Goal: Task Accomplishment & Management: Use online tool/utility

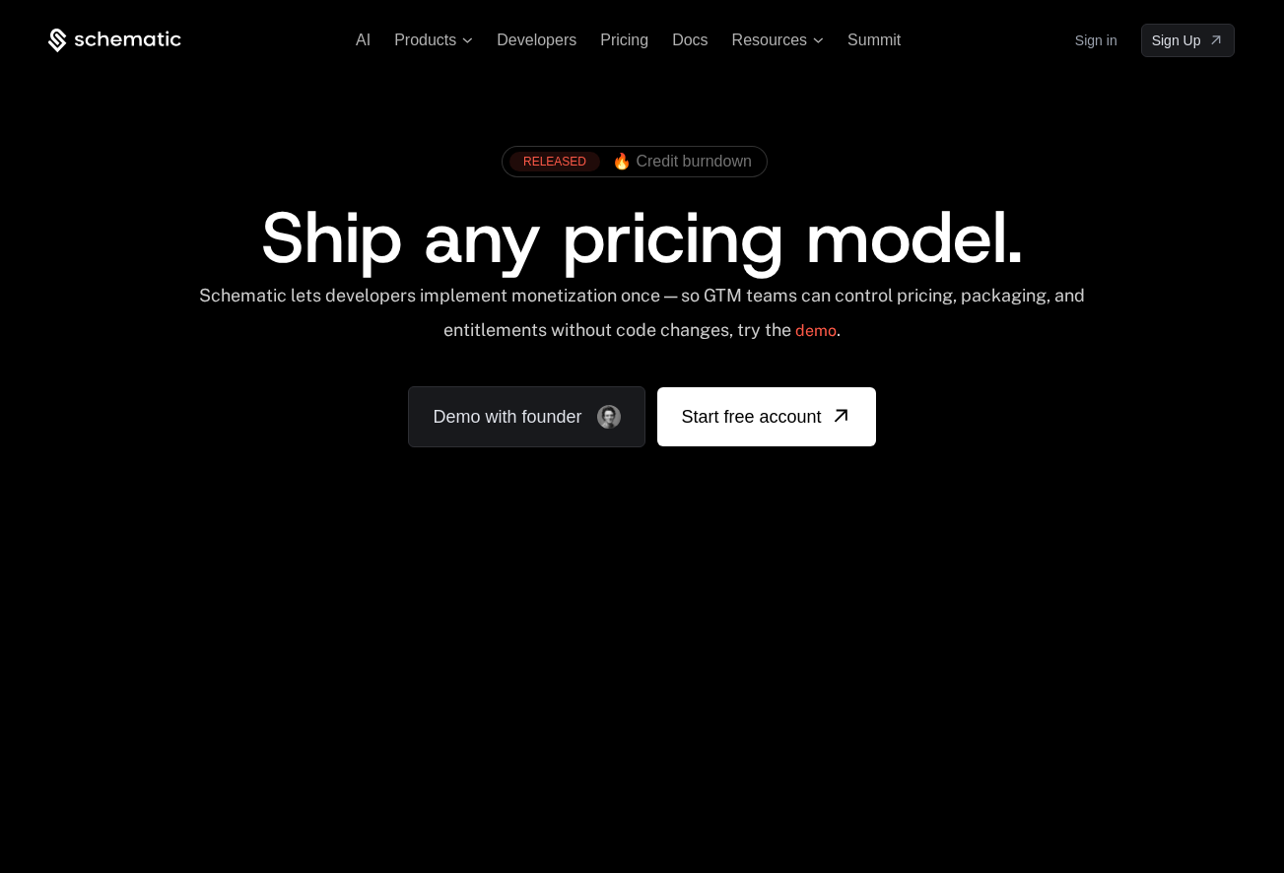
click at [1093, 40] on link "Sign in" at bounding box center [1096, 41] width 42 height 32
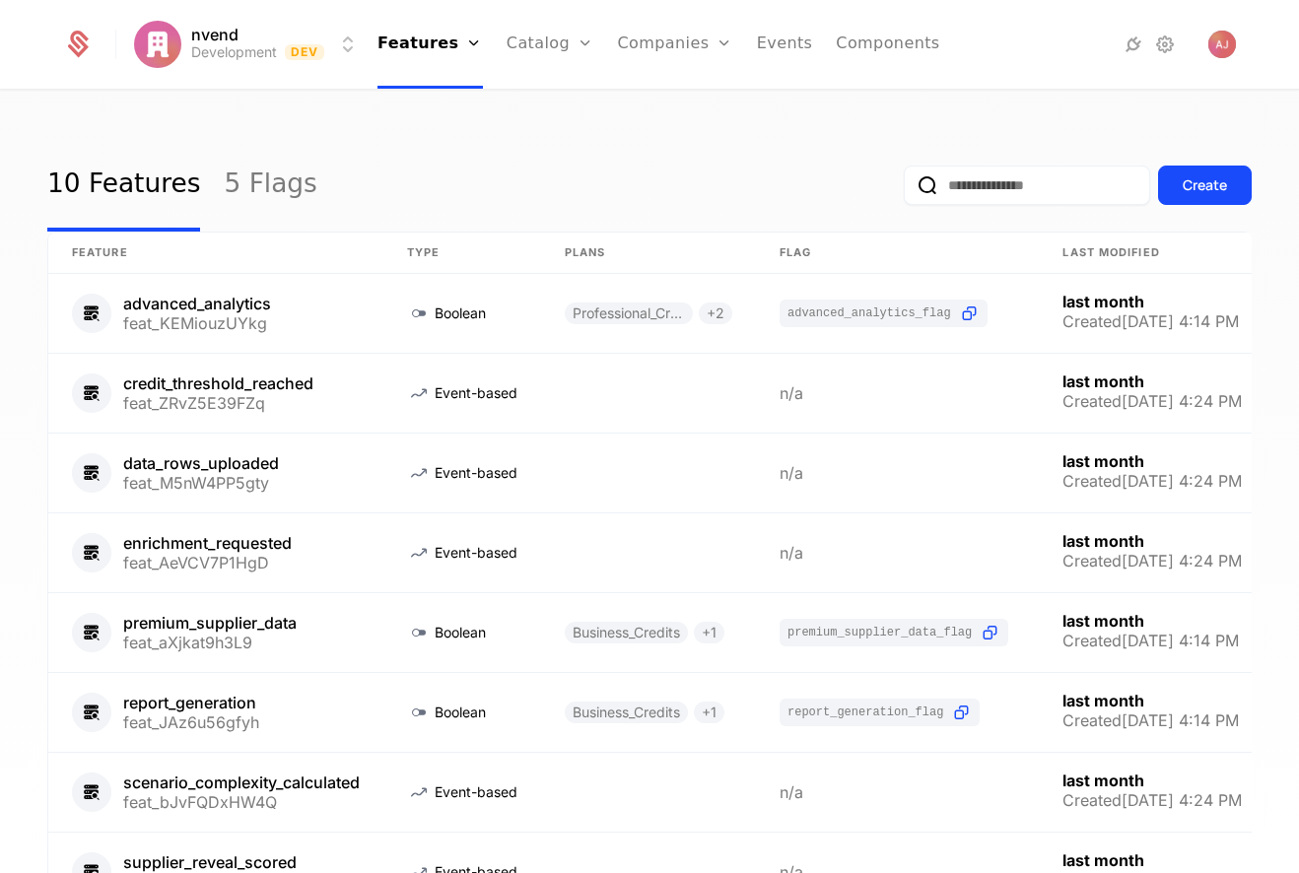
click at [860, 42] on link "Components" at bounding box center [887, 44] width 103 height 89
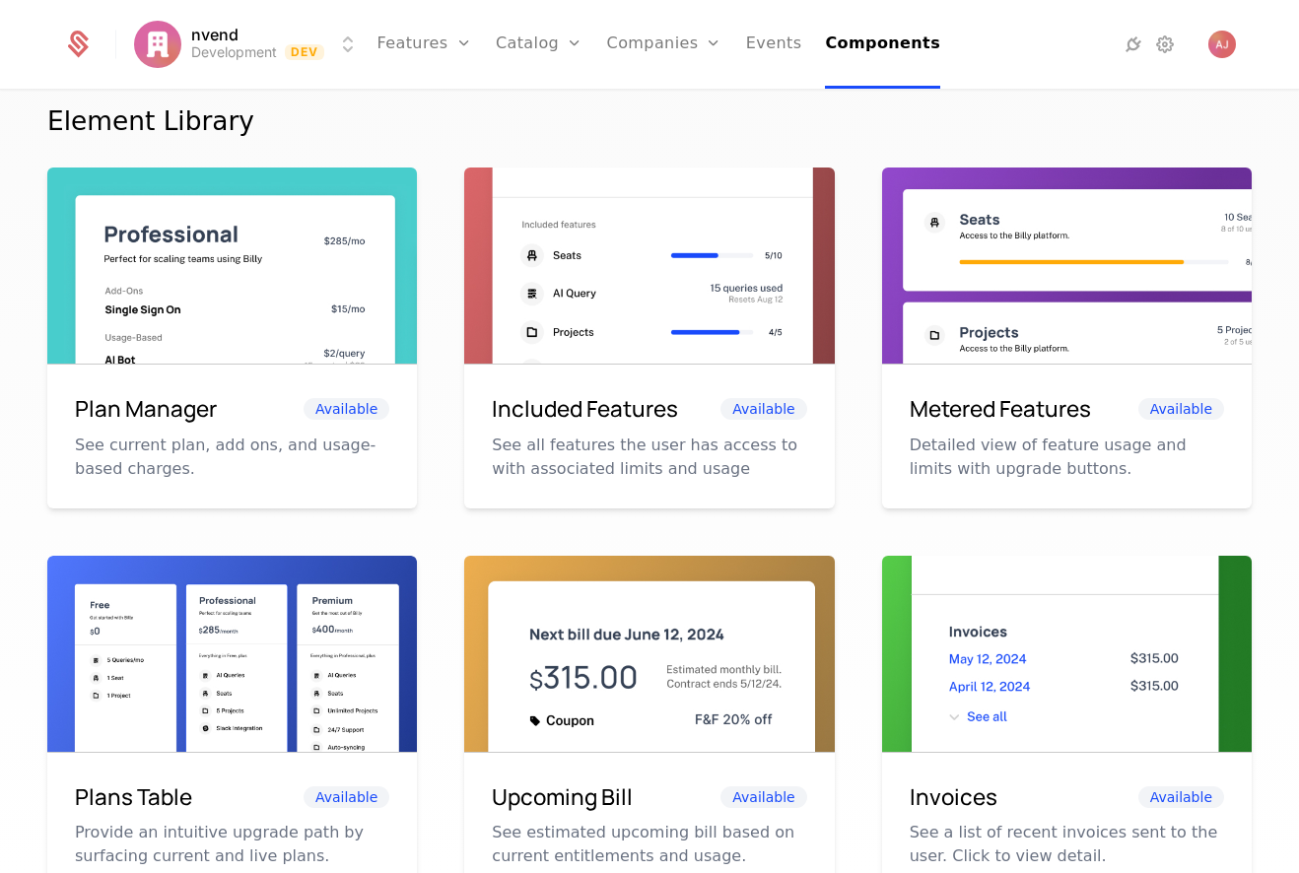
scroll to position [296, 0]
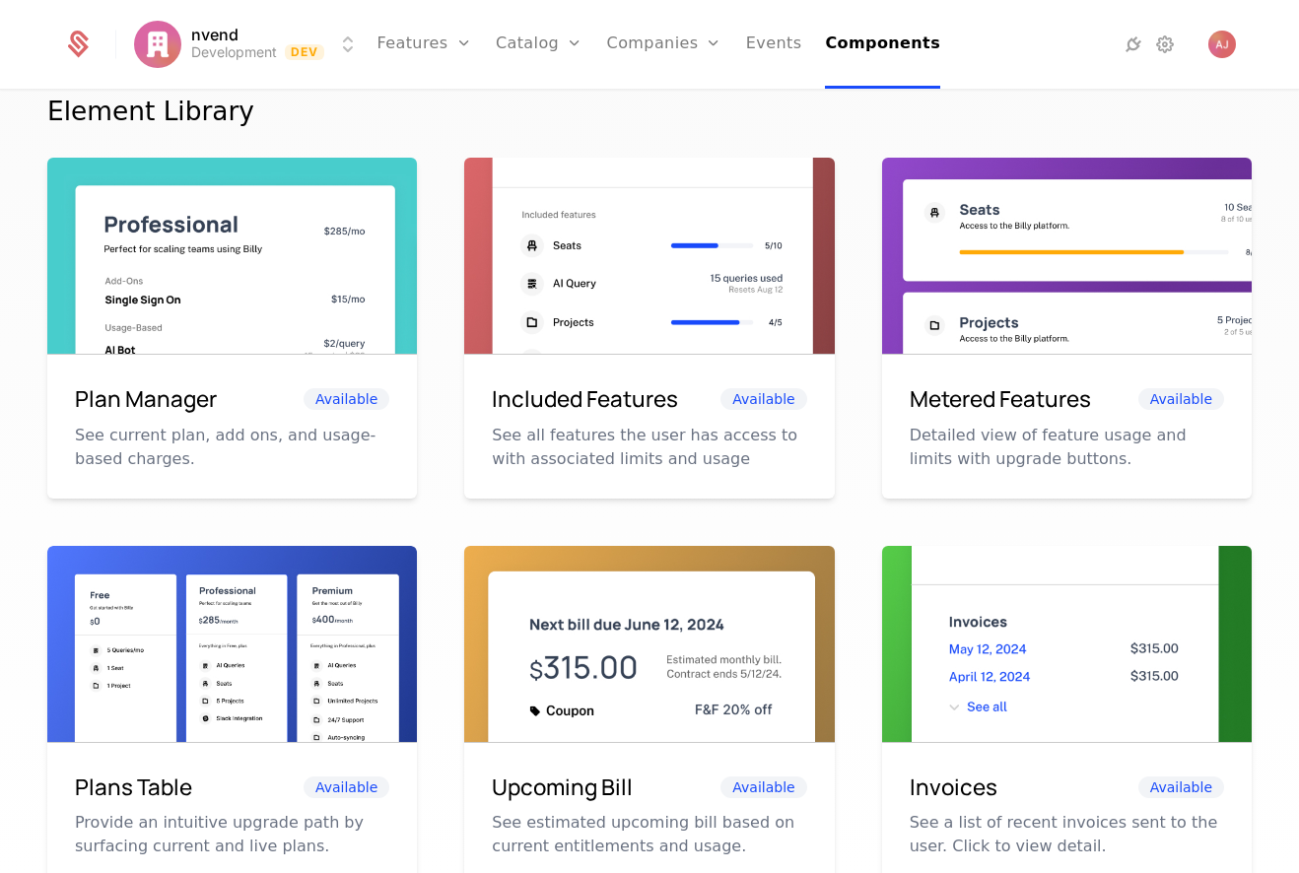
click at [271, 405] on div "Plan Manager Available" at bounding box center [232, 399] width 314 height 34
click at [219, 300] on img at bounding box center [232, 275] width 370 height 234
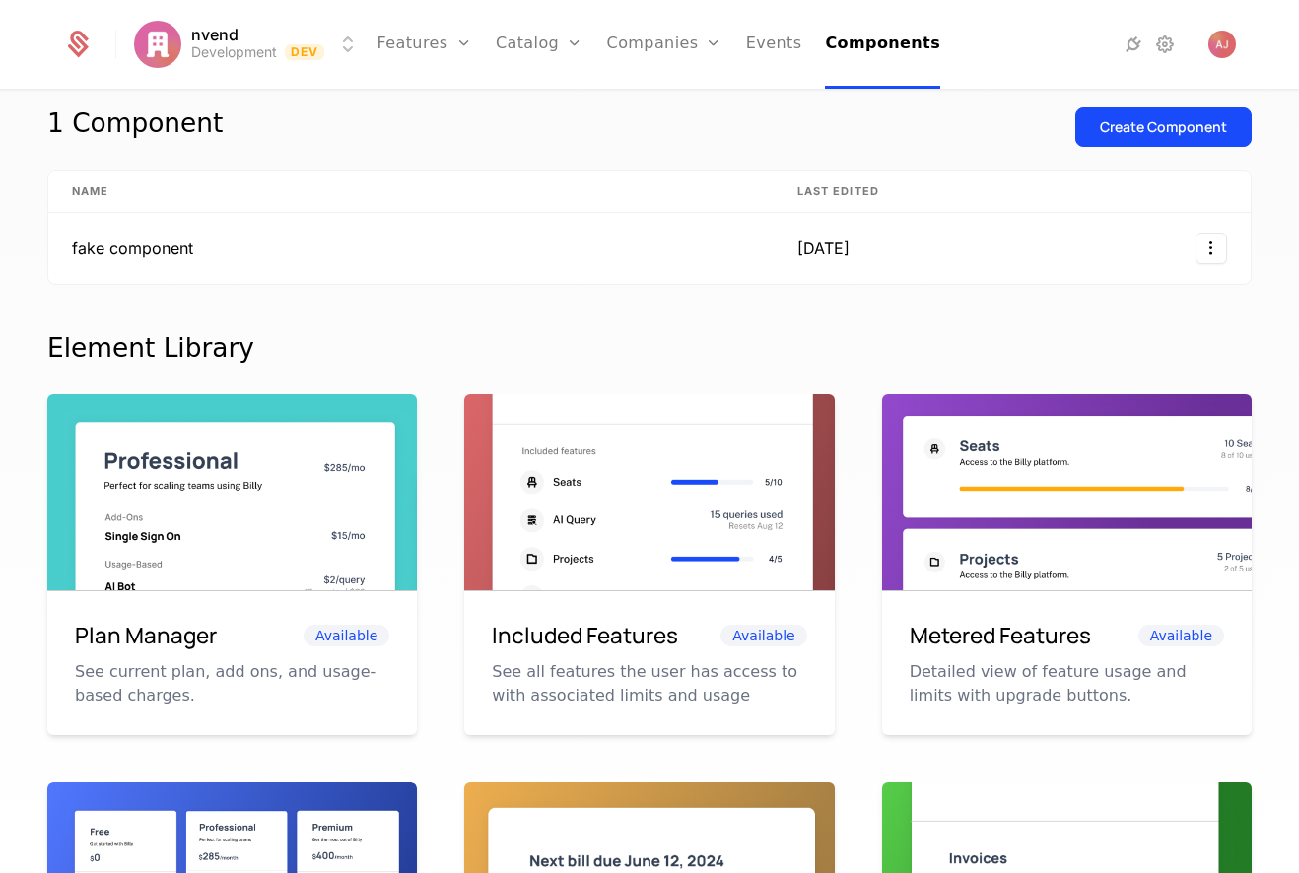
click at [354, 639] on span "Available" at bounding box center [347, 636] width 86 height 22
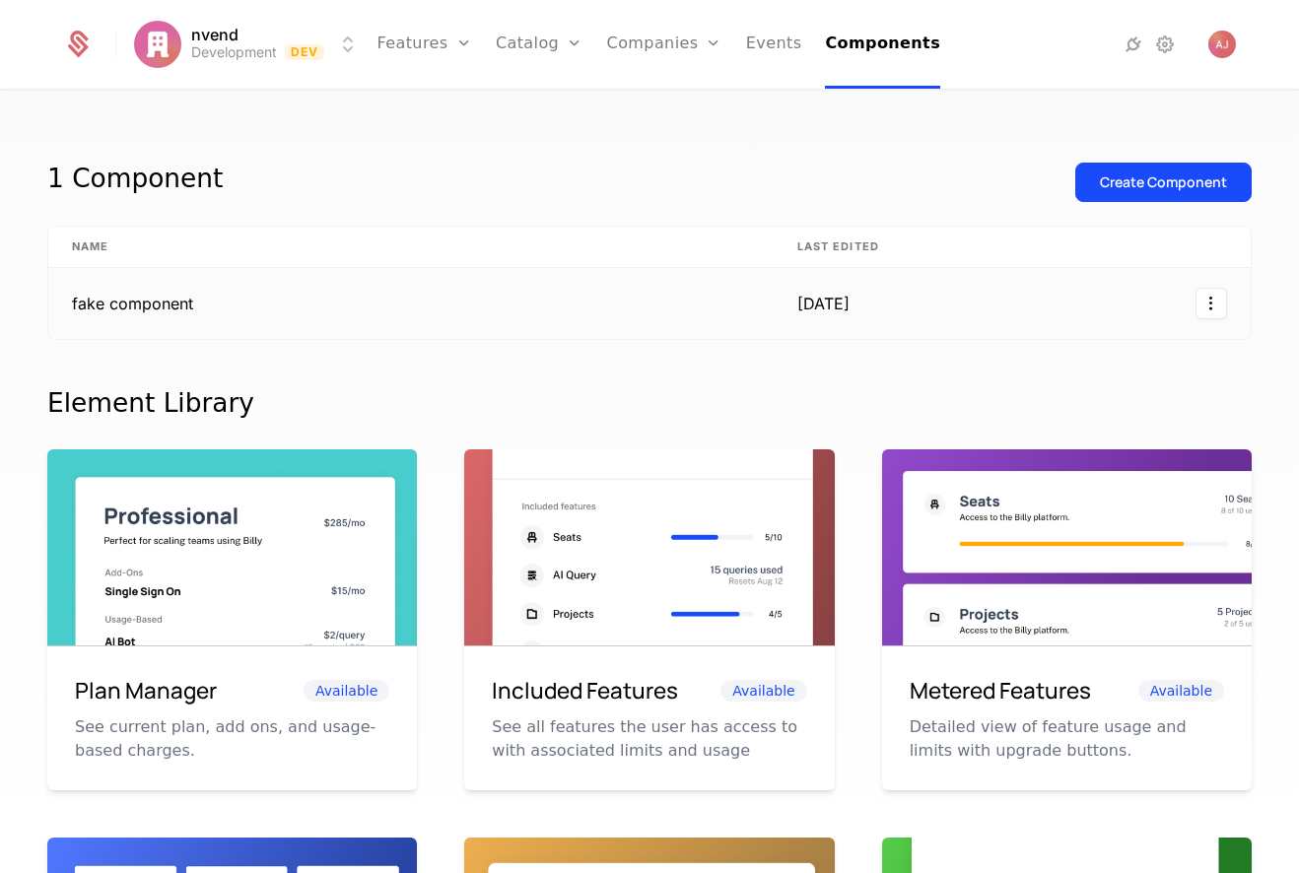
scroll to position [0, 0]
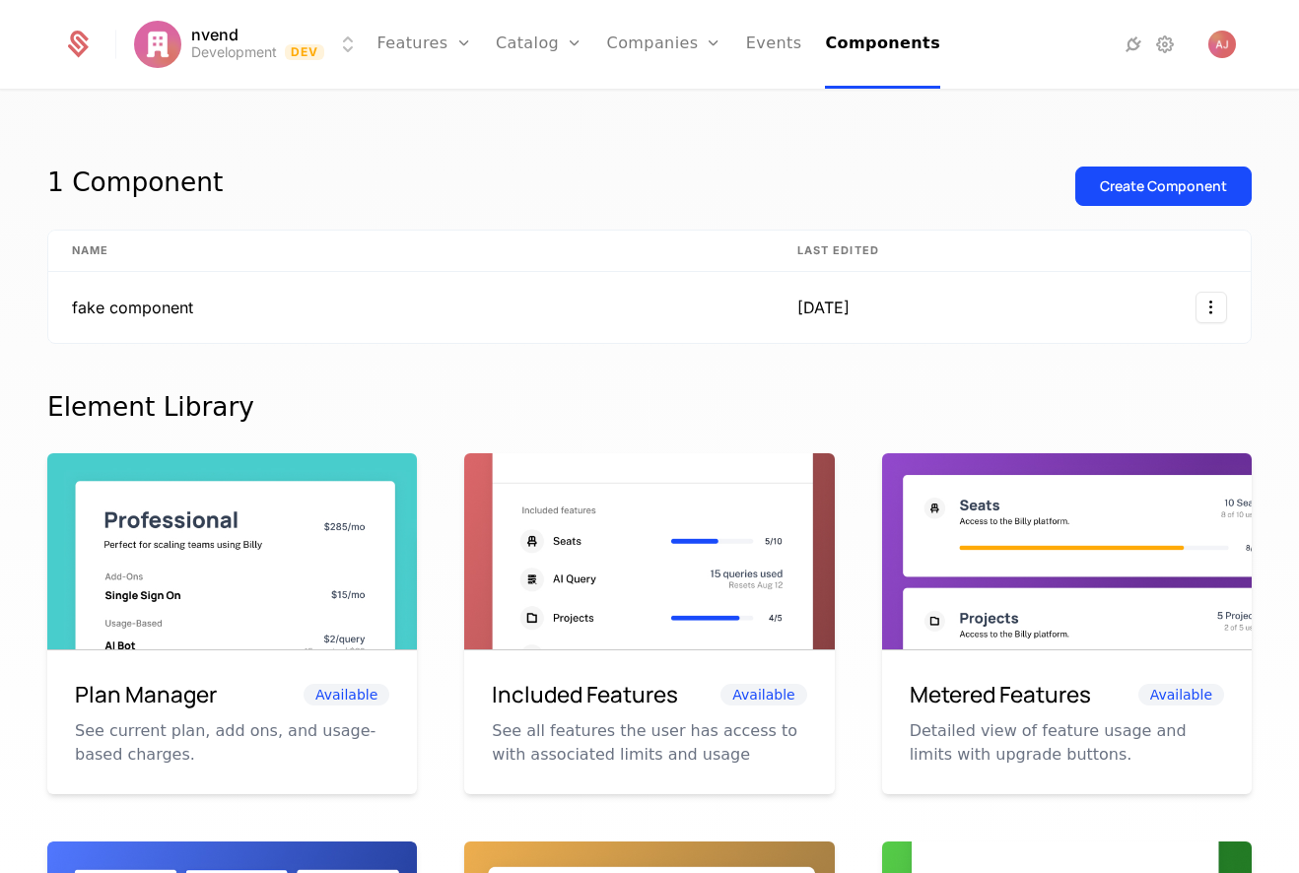
click at [1155, 186] on div "Create Component" at bounding box center [1163, 186] width 127 height 20
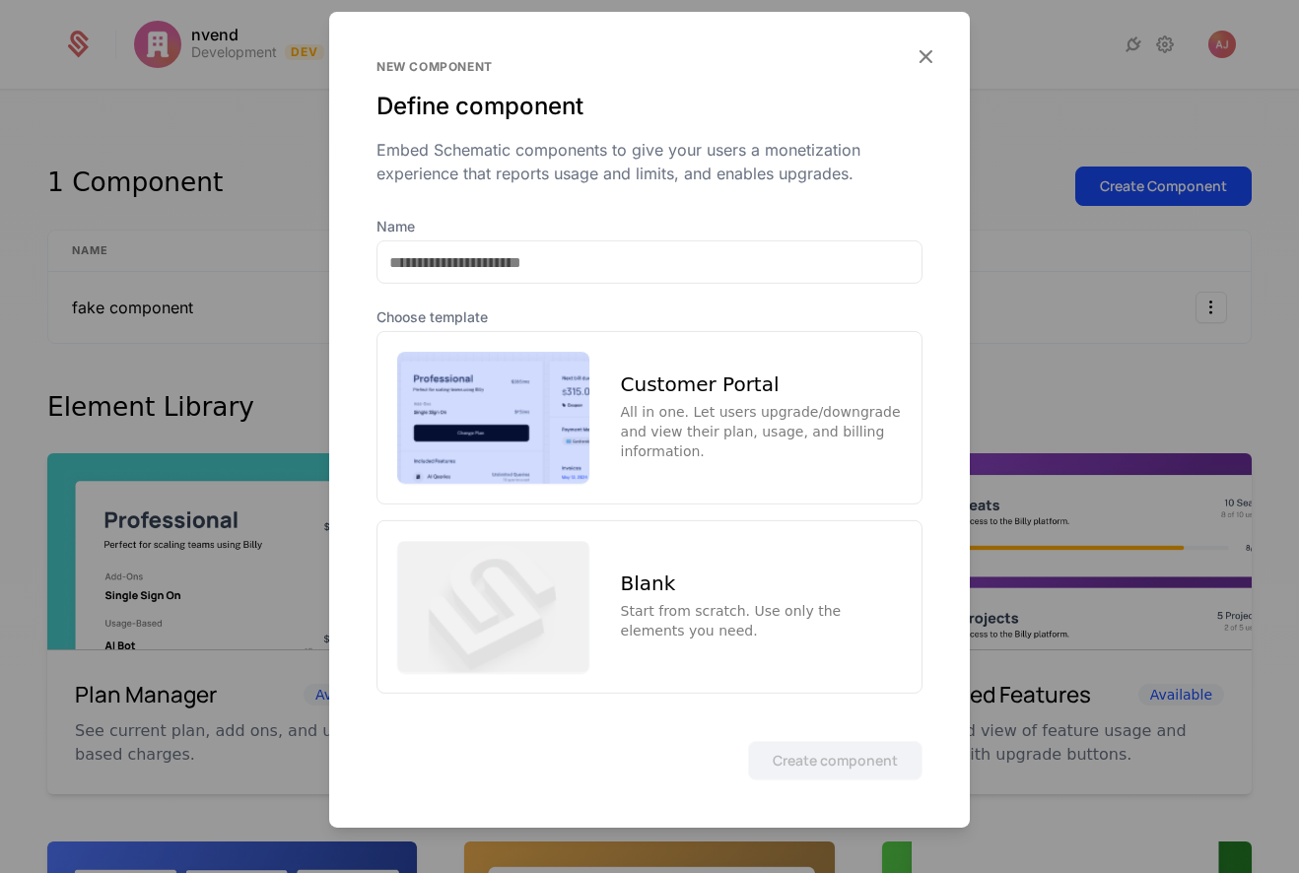
click at [915, 50] on icon "button" at bounding box center [926, 56] width 26 height 26
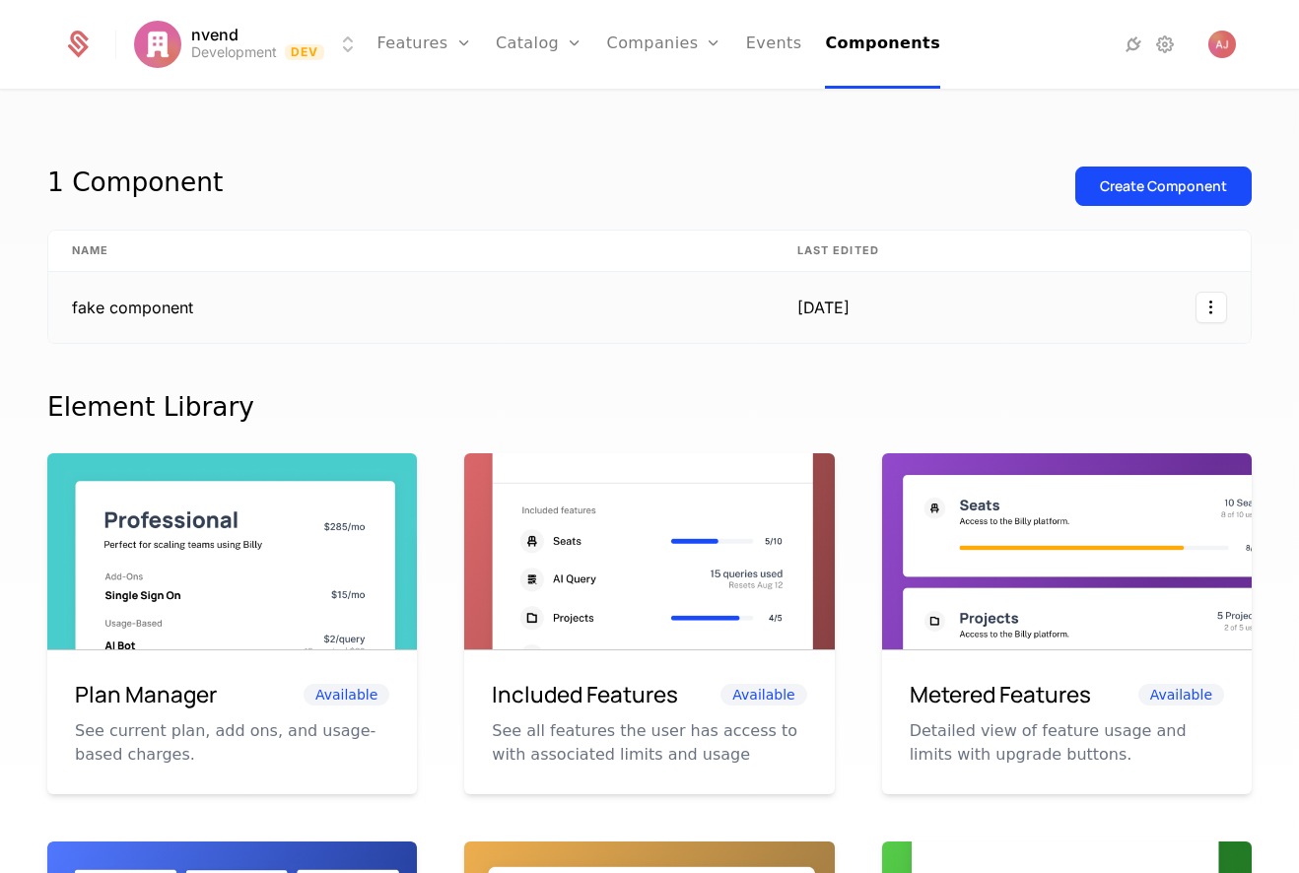
click at [1196, 310] on html "nvend Development Dev Features Features Flags Catalog Plans Add Ons Configurati…" at bounding box center [649, 436] width 1299 height 873
click at [1197, 311] on html "nvend Development Dev Features Features Flags Catalog Plans Add Ons Configurati…" at bounding box center [649, 436] width 1299 height 873
click at [148, 306] on td "fake component" at bounding box center [410, 307] width 725 height 71
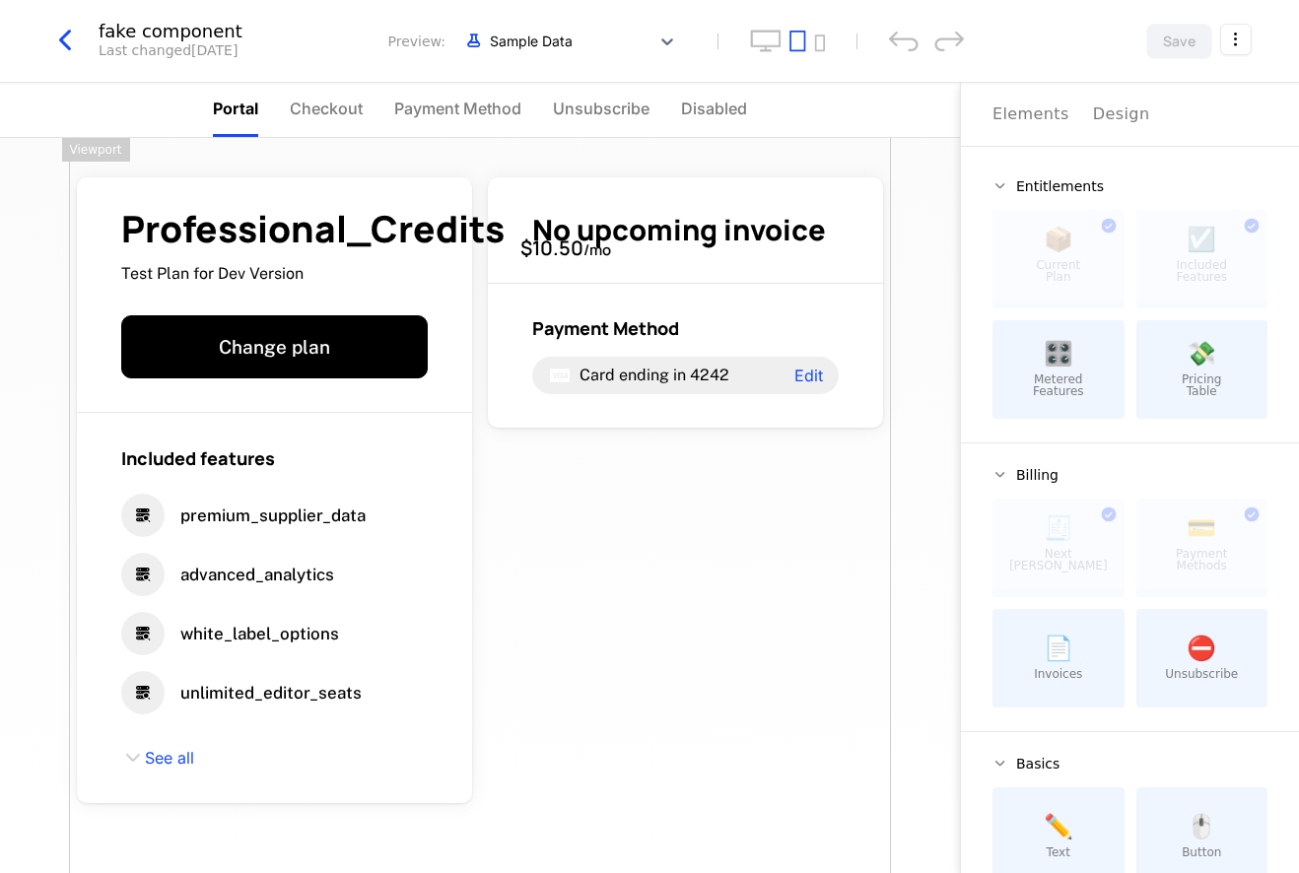
click at [333, 102] on span "Checkout" at bounding box center [326, 109] width 73 height 24
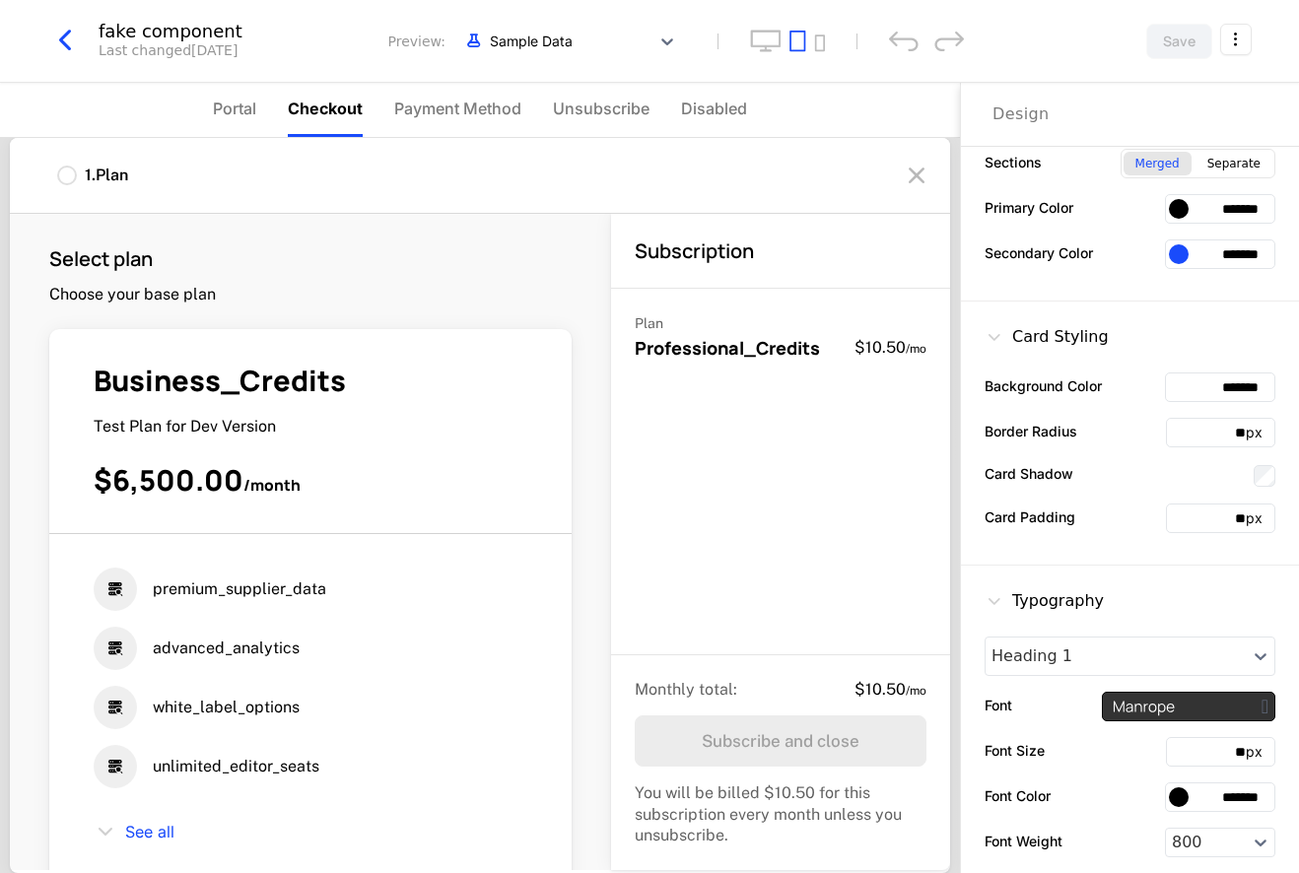
scroll to position [276, 0]
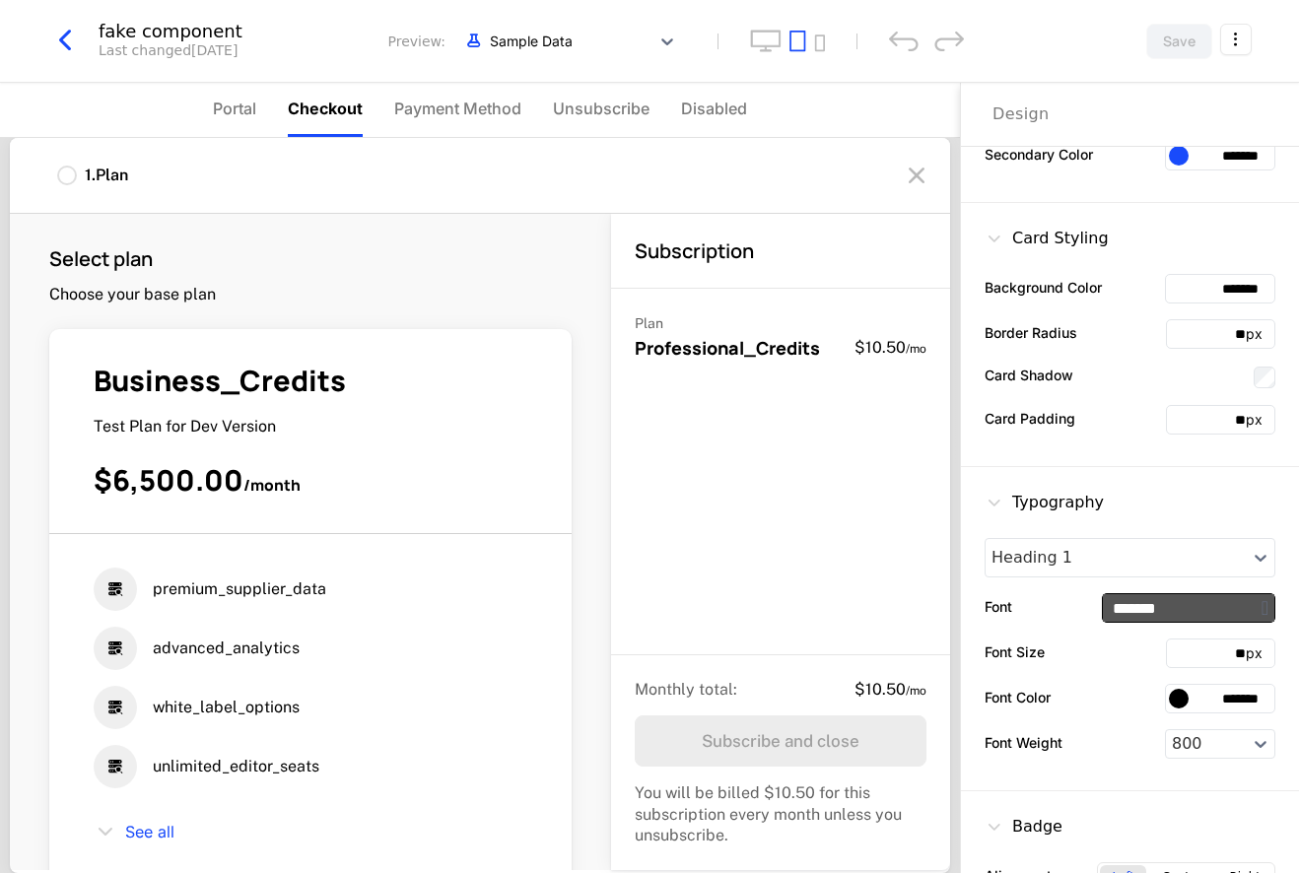
click at [1177, 605] on input "*******" at bounding box center [1188, 608] width 171 height 28
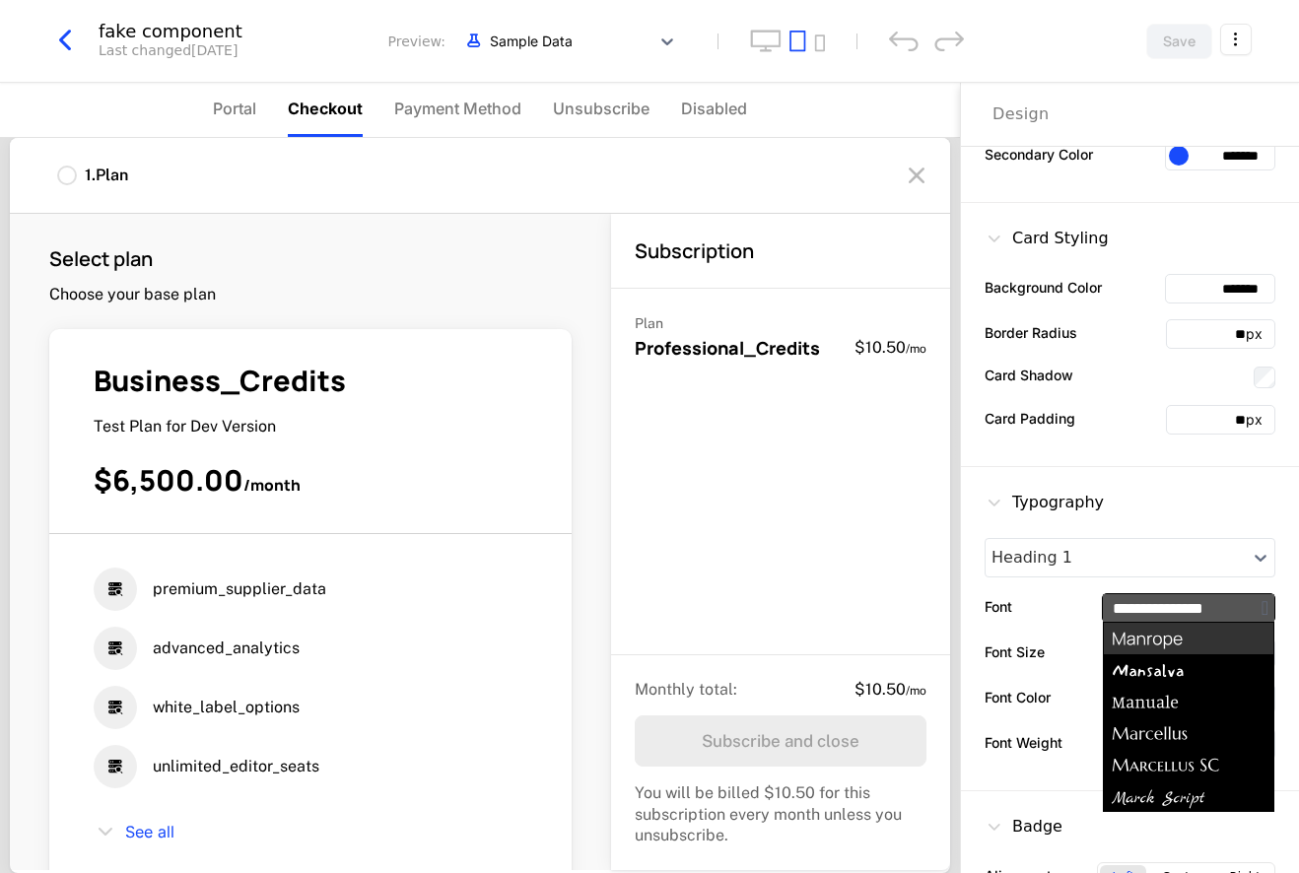
scroll to position [0, 0]
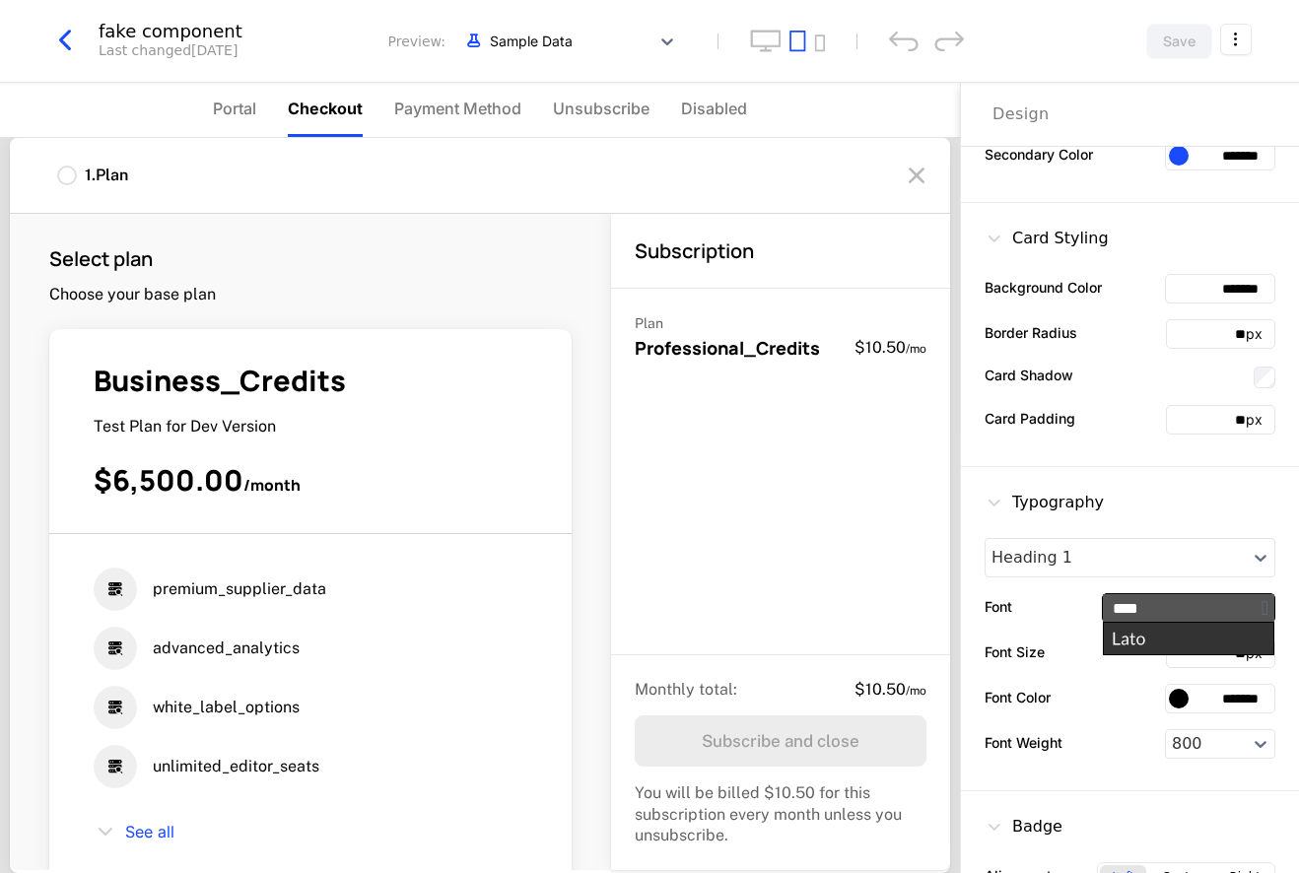
type input "****"
click at [1129, 637] on div "Typography Heading 1 Font **** Font Size ** px Font Color ******* Font Weight 8…" at bounding box center [1130, 629] width 338 height 324
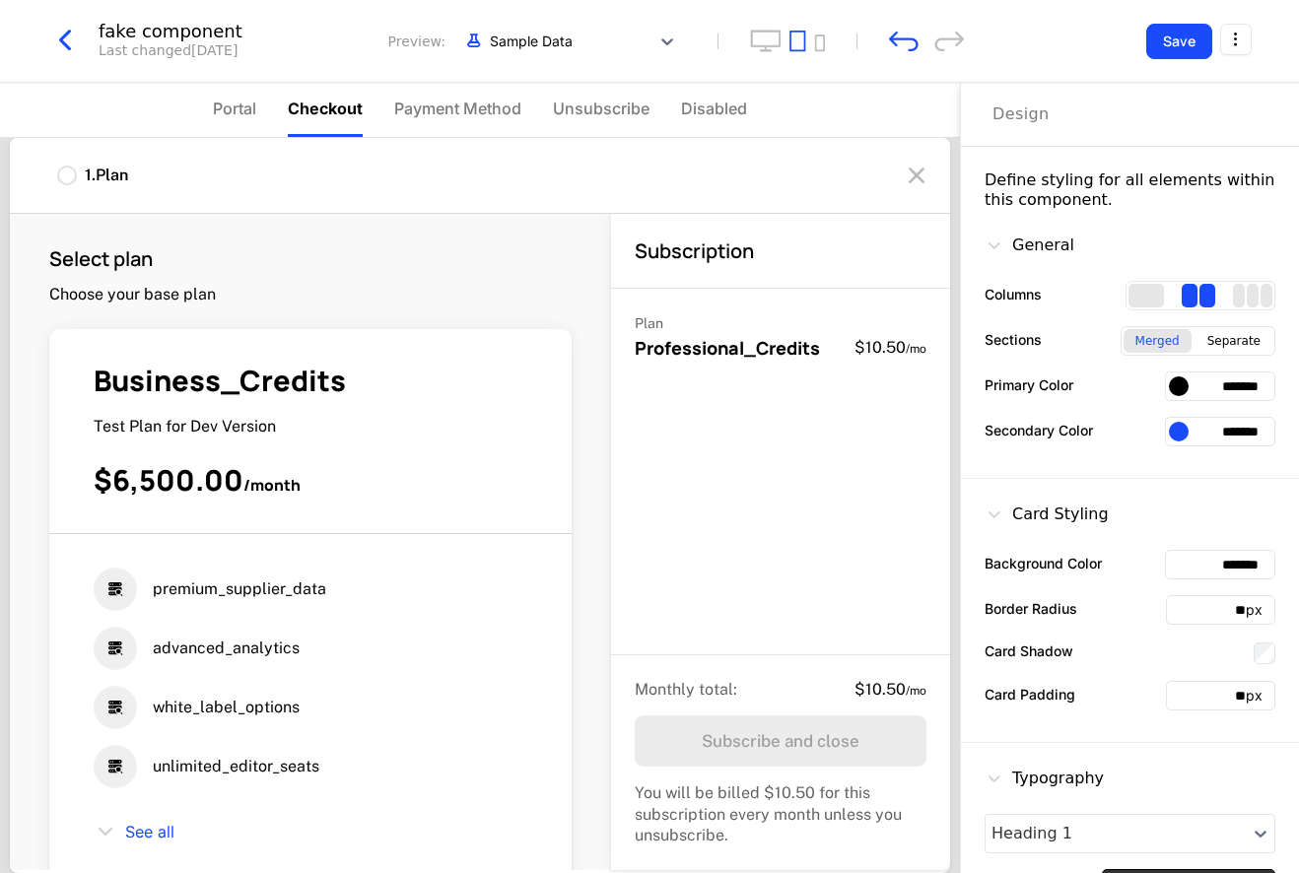
click at [471, 109] on span "Payment Method" at bounding box center [457, 109] width 127 height 24
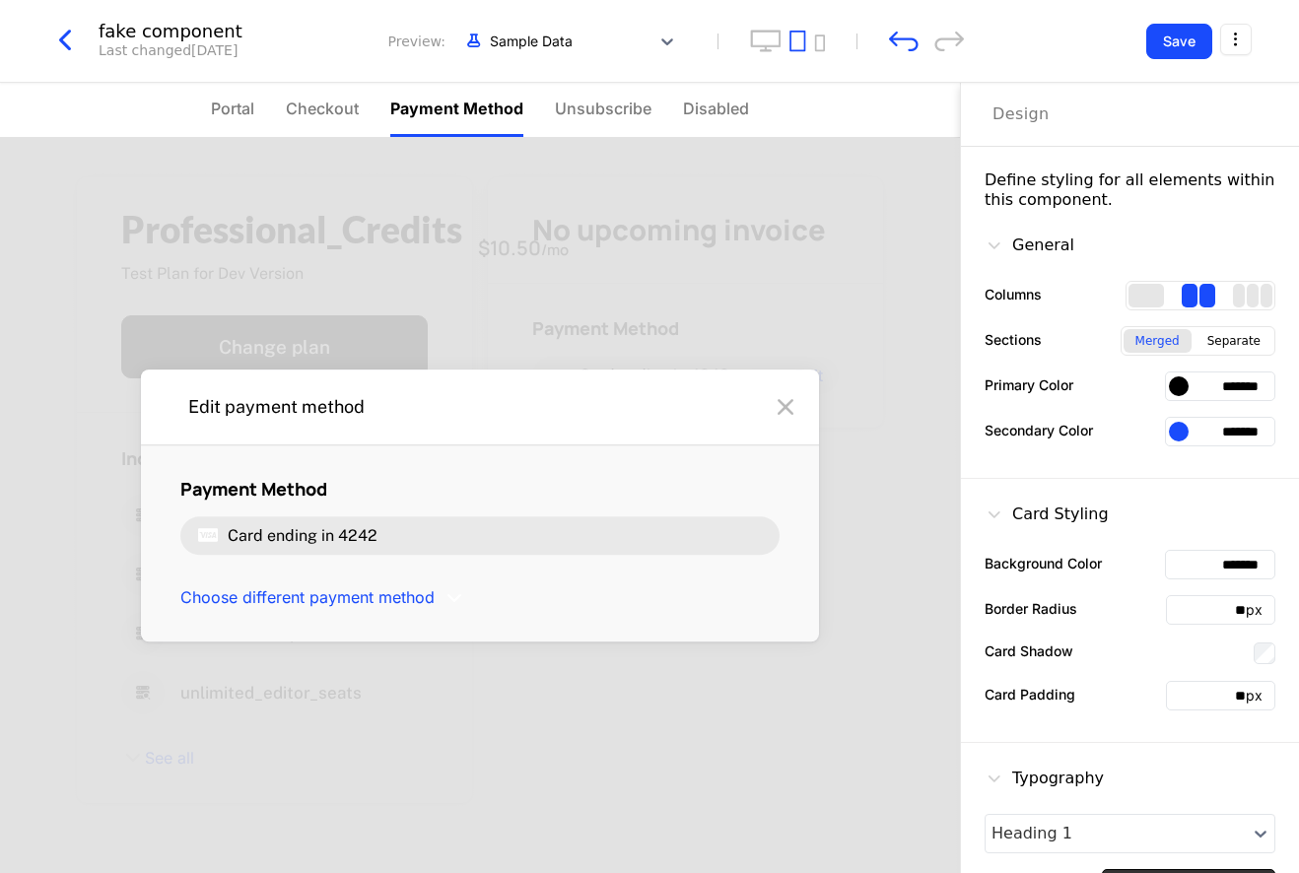
click at [628, 108] on span "Unsubscribe" at bounding box center [603, 109] width 97 height 24
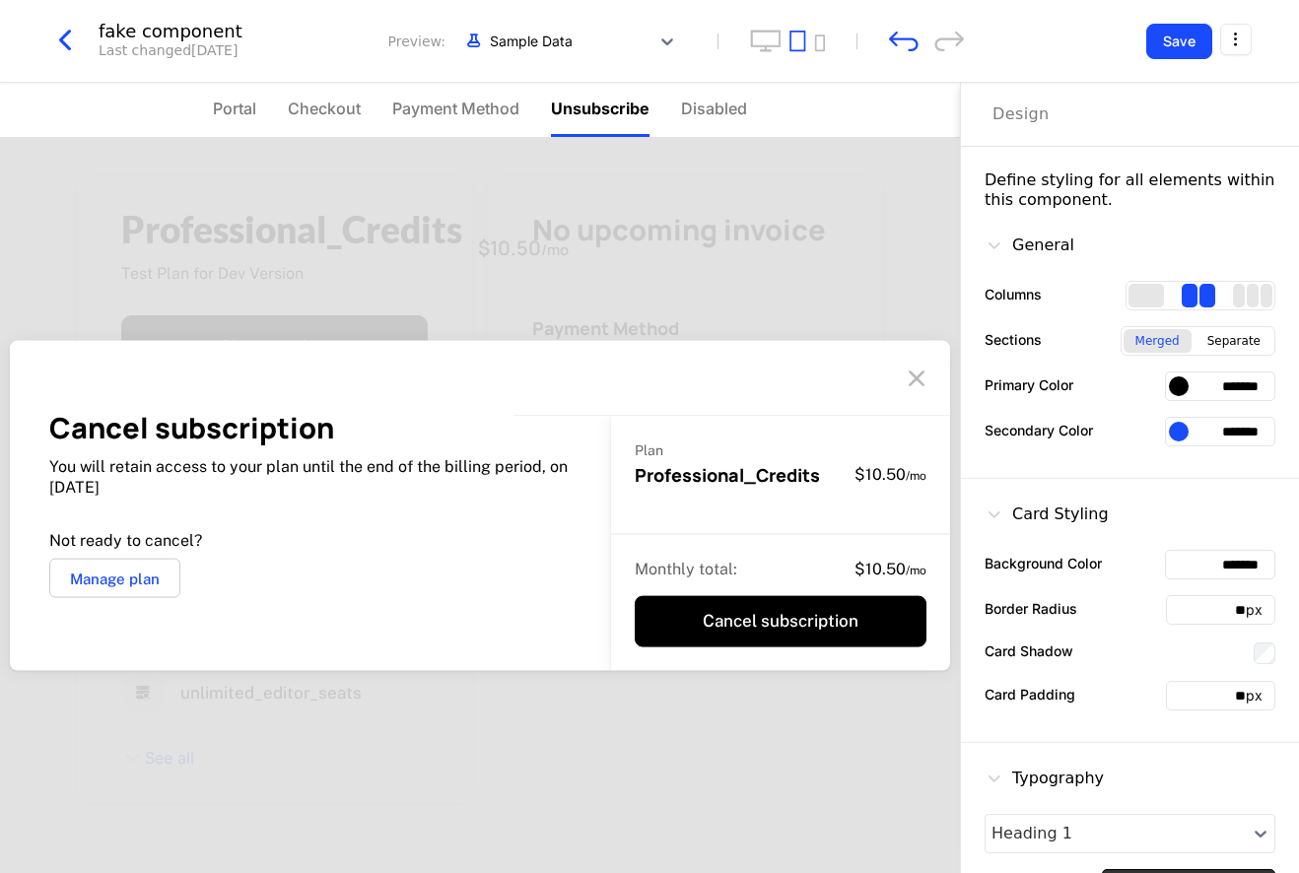
click at [734, 108] on span "Disabled" at bounding box center [714, 109] width 66 height 24
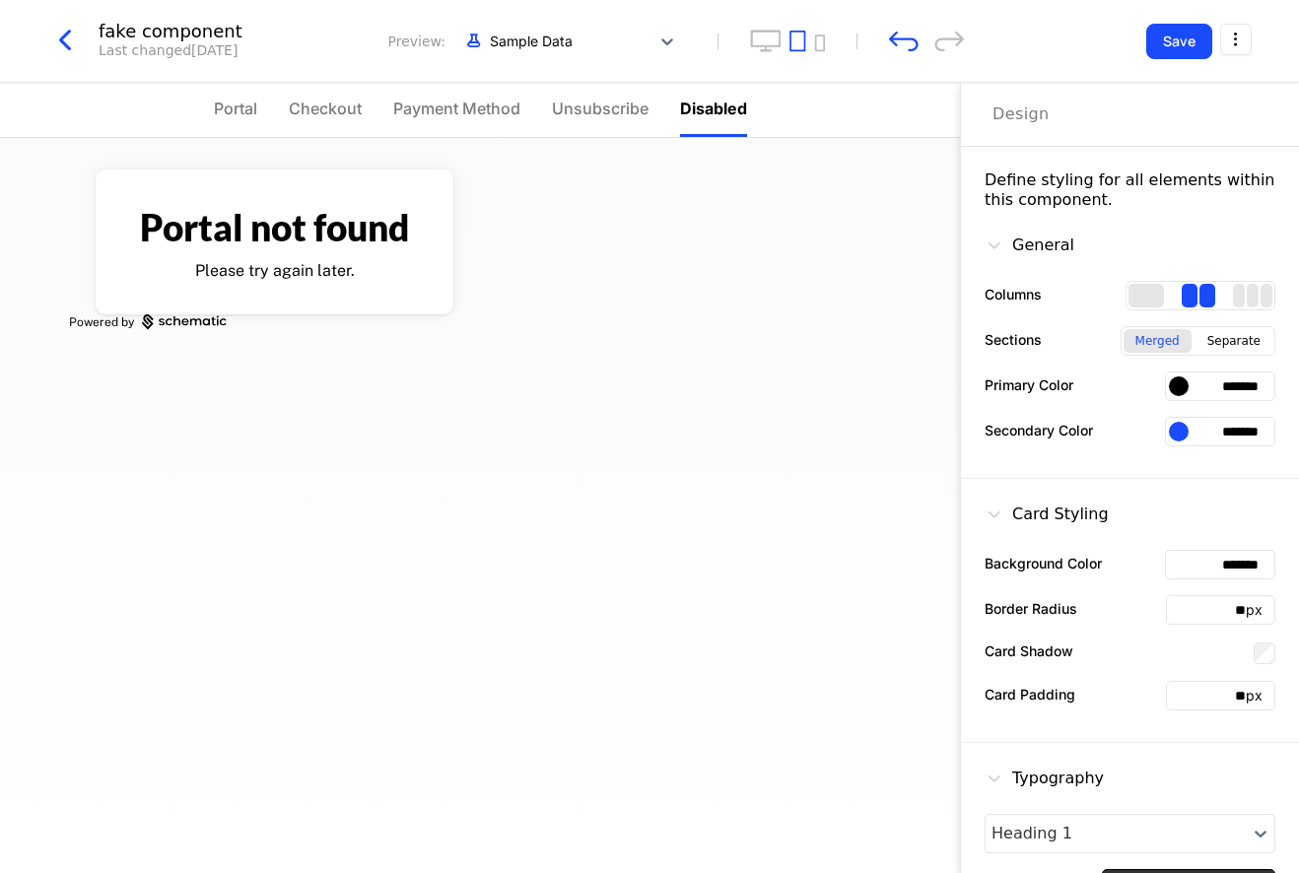
drag, startPoint x: 285, startPoint y: 104, endPoint x: 273, endPoint y: 107, distance: 12.2
click at [284, 104] on ul "Portal Checkout Payment Method Unsubscribe Disabled" at bounding box center [480, 110] width 533 height 54
click at [220, 105] on span "Portal" at bounding box center [235, 109] width 43 height 24
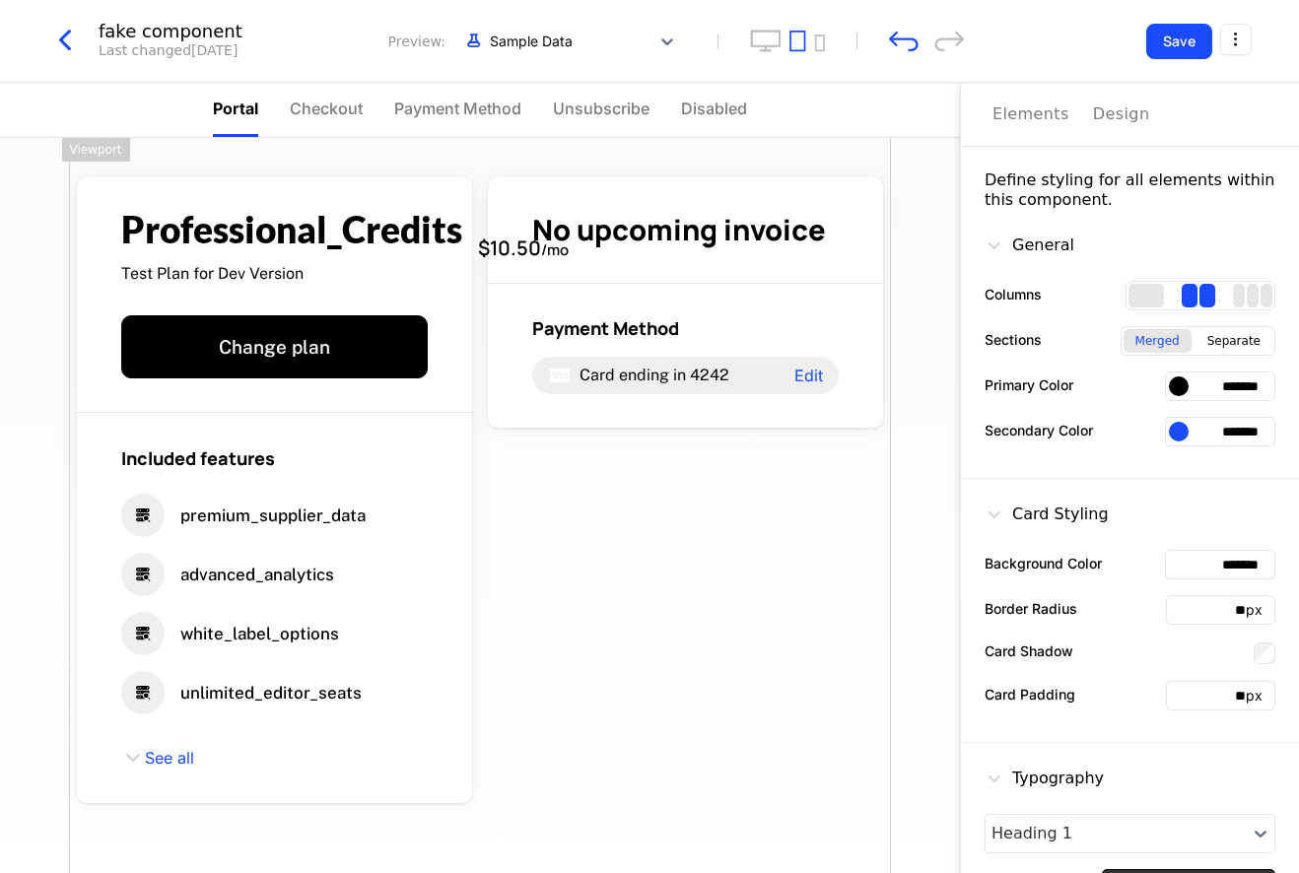
click at [68, 39] on icon "button" at bounding box center [64, 40] width 35 height 35
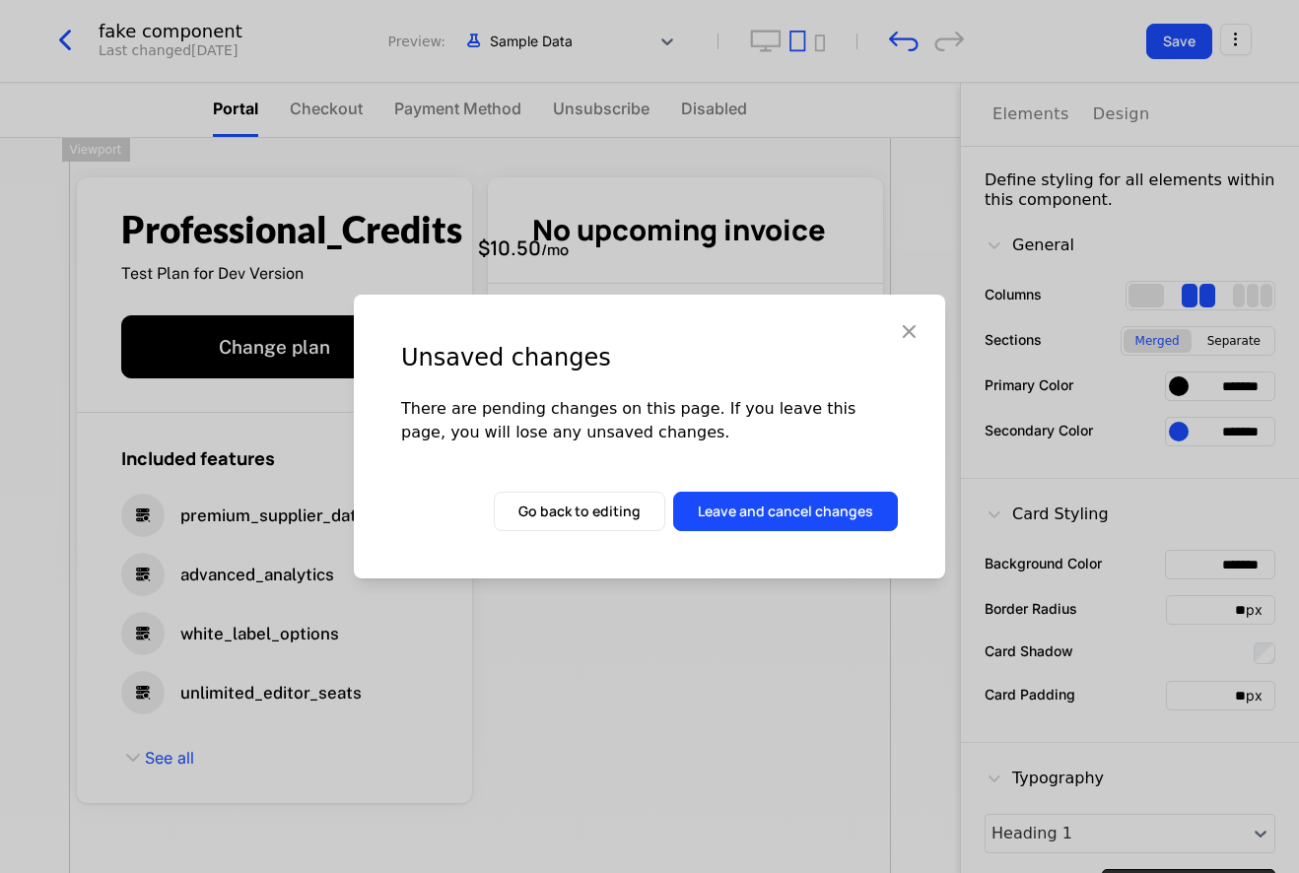
click at [778, 513] on button "Leave and cancel changes" at bounding box center [785, 511] width 225 height 39
